Goal: Task Accomplishment & Management: Complete application form

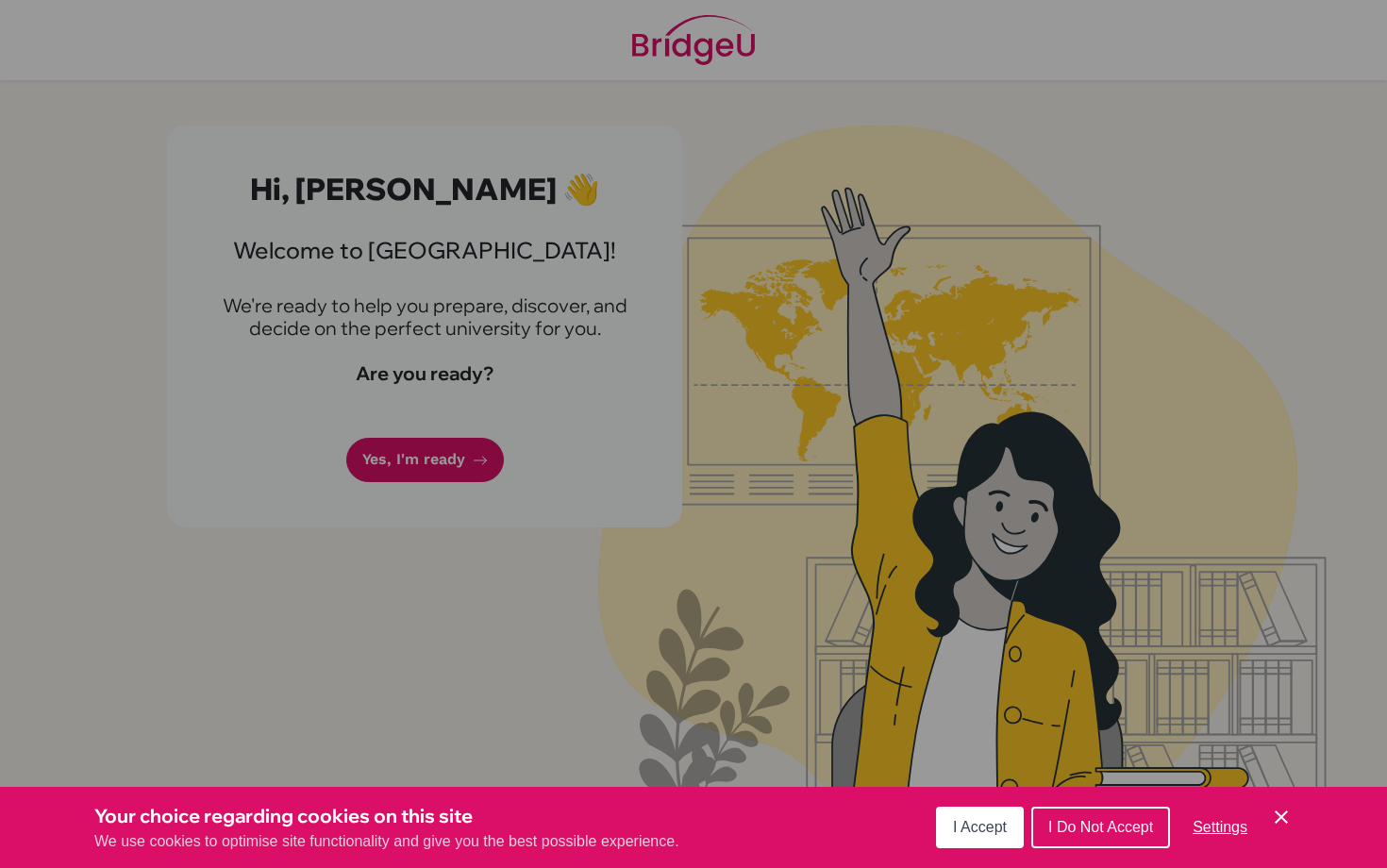
click at [1060, 831] on span "I Do Not Accept" at bounding box center [1100, 827] width 105 height 16
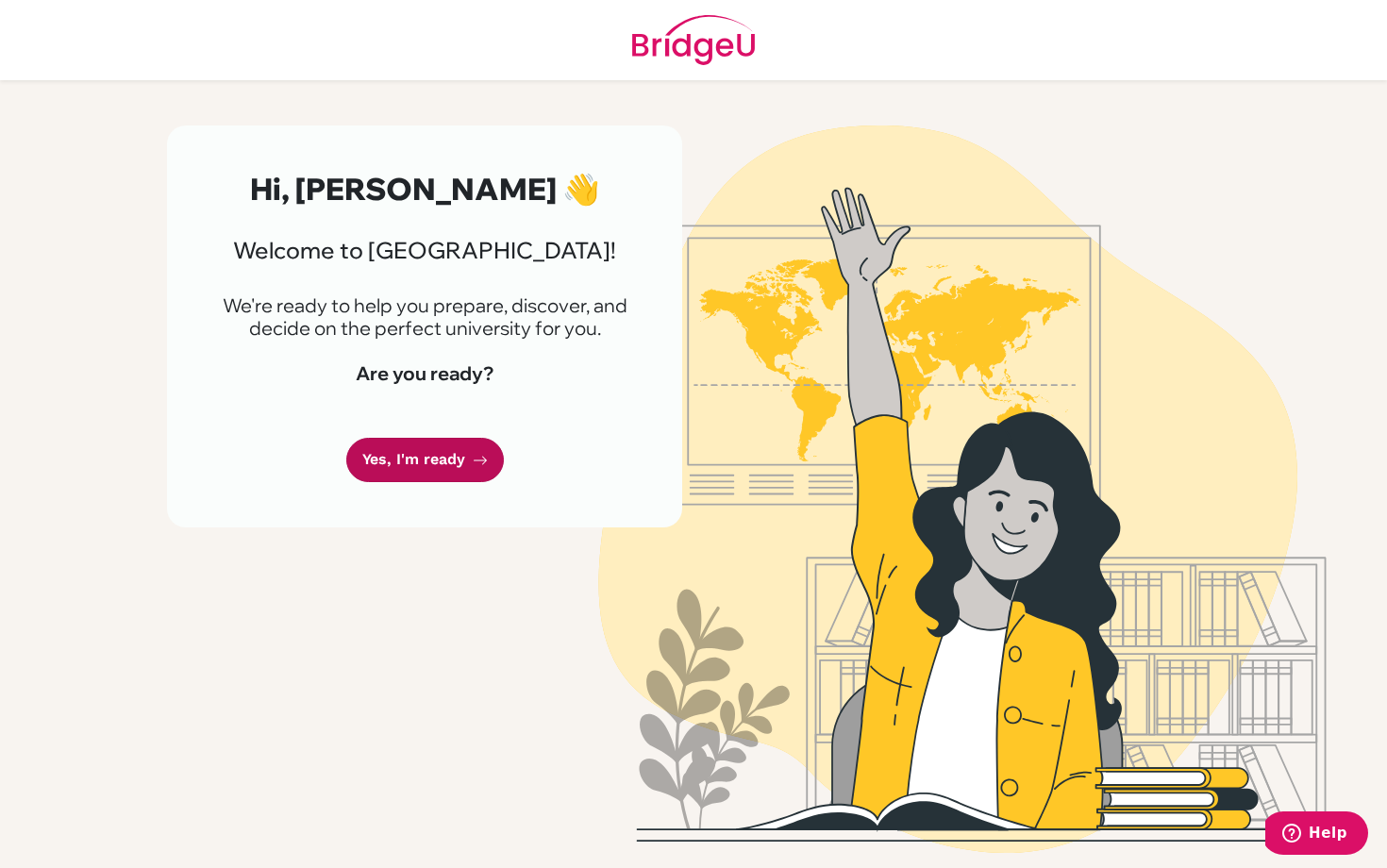
click at [434, 455] on link "Yes, I'm ready" at bounding box center [425, 459] width 158 height 44
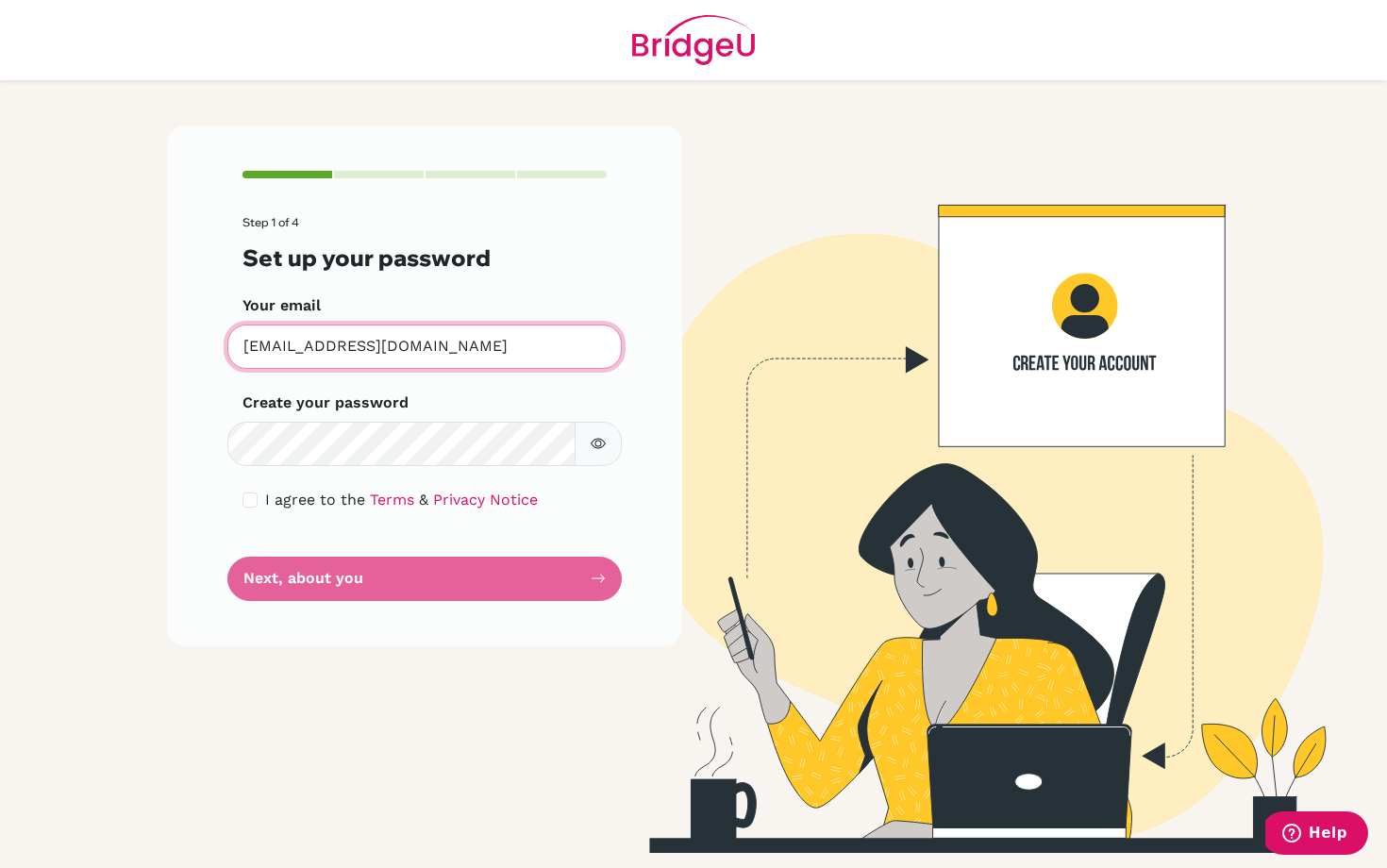
click at [443, 353] on input "[EMAIL_ADDRESS][DOMAIN_NAME]" at bounding box center [425, 347] width 394 height 44
click at [253, 499] on input "checkbox" at bounding box center [250, 500] width 15 height 15
checkbox input "true"
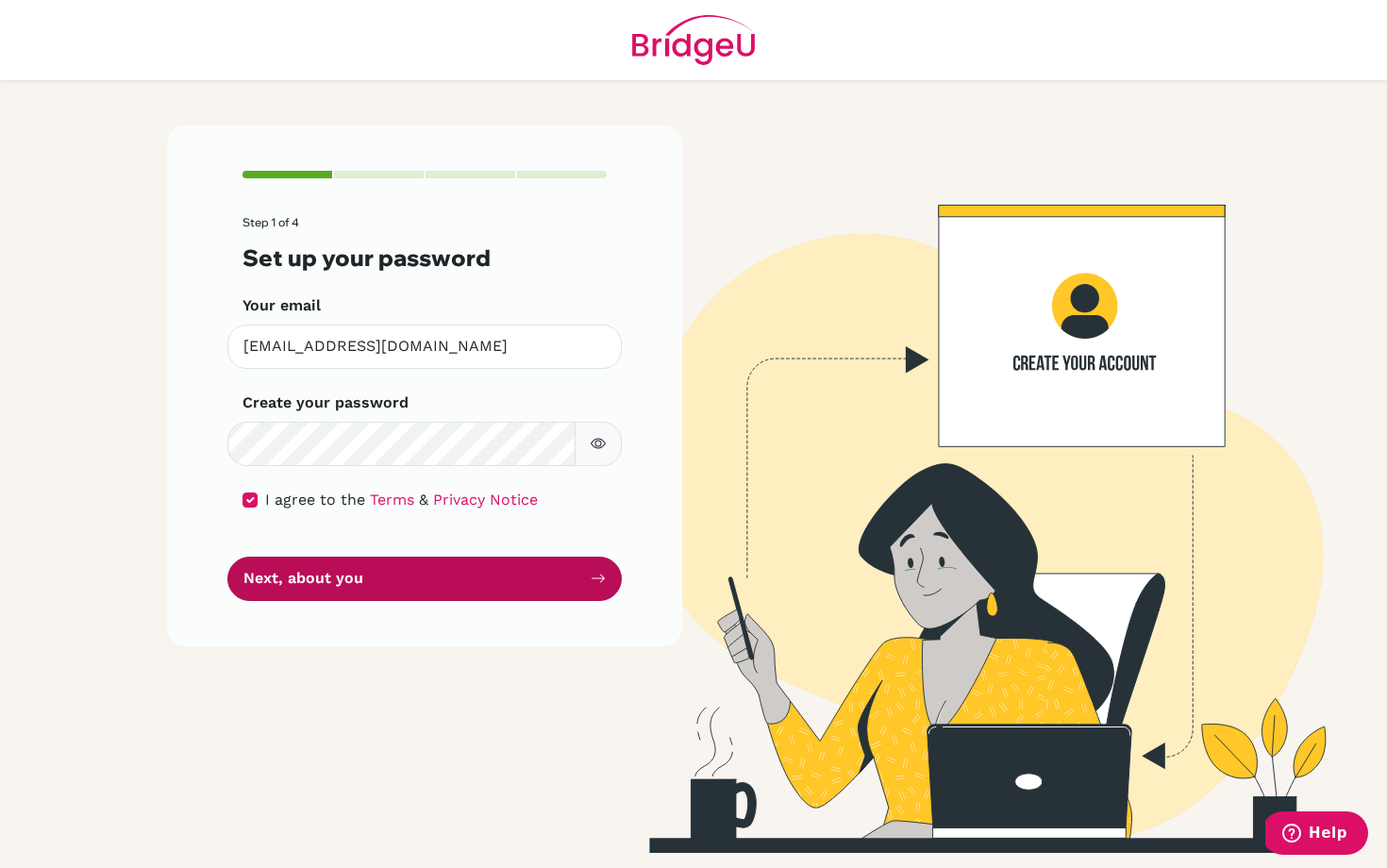
click at [333, 559] on button "Next, about you" at bounding box center [425, 579] width 394 height 44
click at [341, 574] on button "Next, about you" at bounding box center [425, 579] width 394 height 44
